Goal: Navigation & Orientation: Find specific page/section

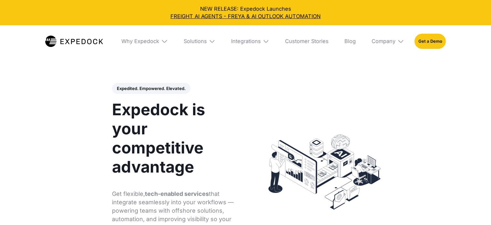
select select
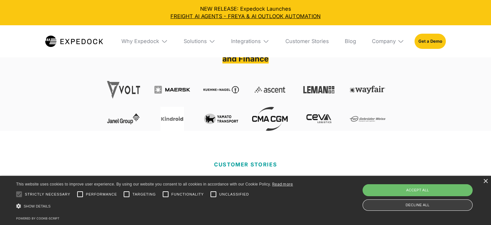
click at [446, 206] on div "Decline all" at bounding box center [418, 204] width 110 height 11
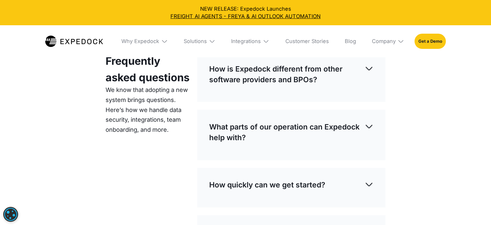
scroll to position [1830, 0]
click at [397, 42] on div "Company" at bounding box center [388, 41] width 43 height 32
click at [397, 97] on link "Careers" at bounding box center [388, 99] width 43 height 17
click at [382, 69] on link "About Us" at bounding box center [388, 65] width 43 height 17
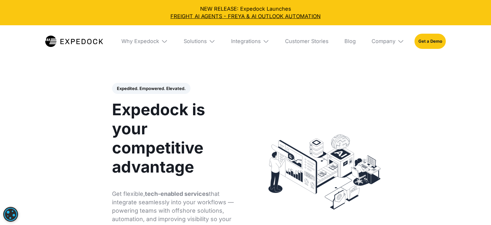
select select
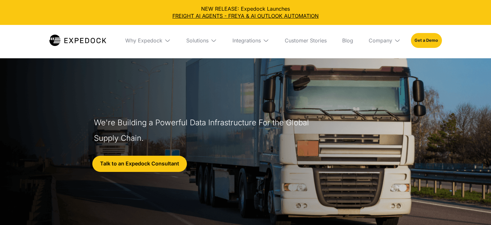
select select
